Goal: Task Accomplishment & Management: Use online tool/utility

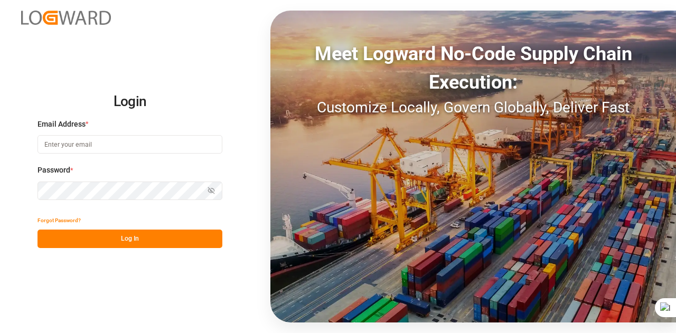
click at [114, 152] on input at bounding box center [129, 144] width 185 height 18
type input "[EMAIL_ADDRESS][DOMAIN_NAME]"
click at [107, 239] on button "Log In" at bounding box center [129, 239] width 185 height 18
